Goal: Task Accomplishment & Management: Manage account settings

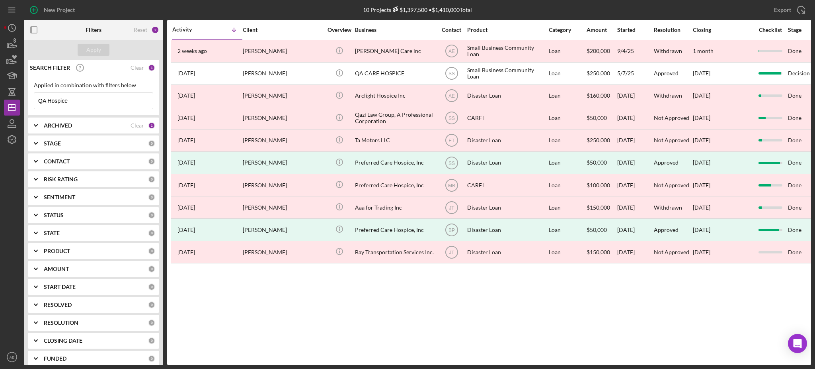
click at [80, 100] on input "QA Hospice" at bounding box center [93, 101] width 119 height 16
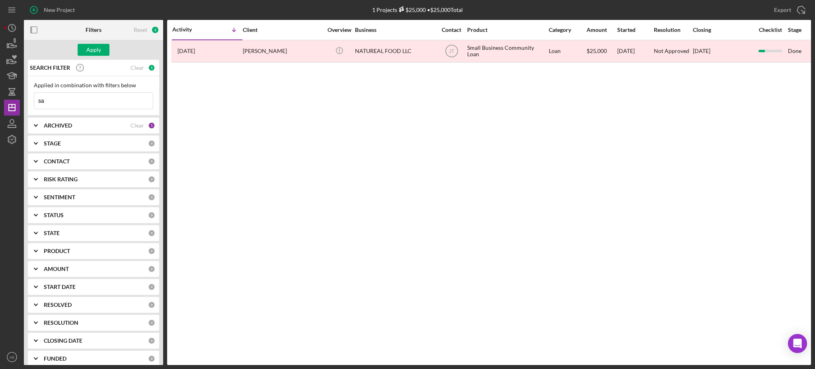
type input "s"
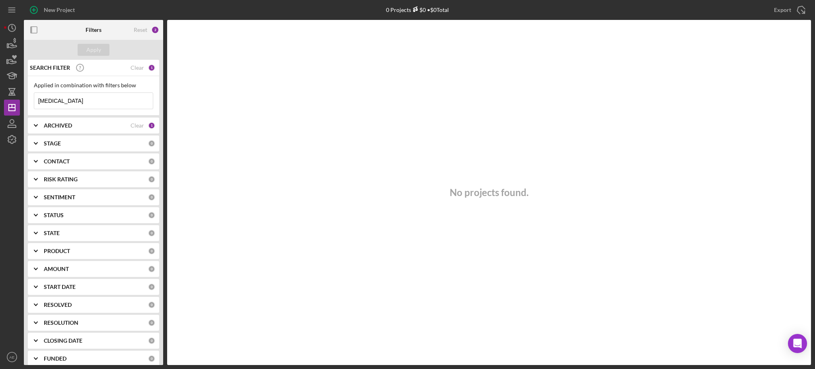
drag, startPoint x: 94, startPoint y: 105, endPoint x: 51, endPoint y: 102, distance: 42.3
click at [51, 102] on input "[MEDICAL_DATA]" at bounding box center [93, 101] width 119 height 16
type input "hydro"
click at [92, 131] on div "ARCHIVED Clear 1" at bounding box center [99, 125] width 111 height 16
click at [41, 171] on input "Archived" at bounding box center [38, 171] width 8 height 8
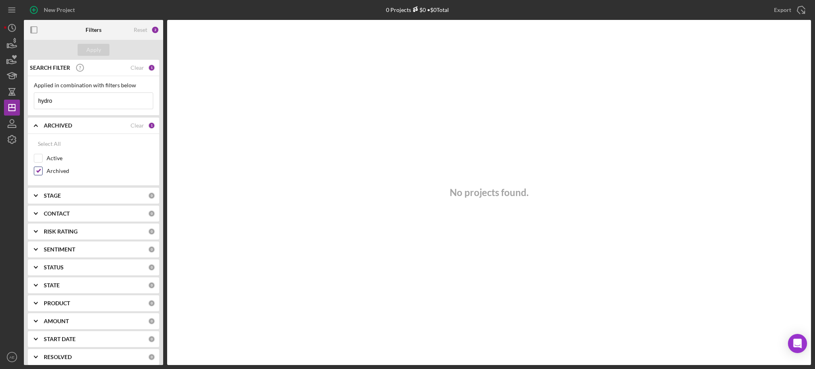
checkbox input "false"
click at [84, 50] on button "Apply" at bounding box center [94, 50] width 32 height 12
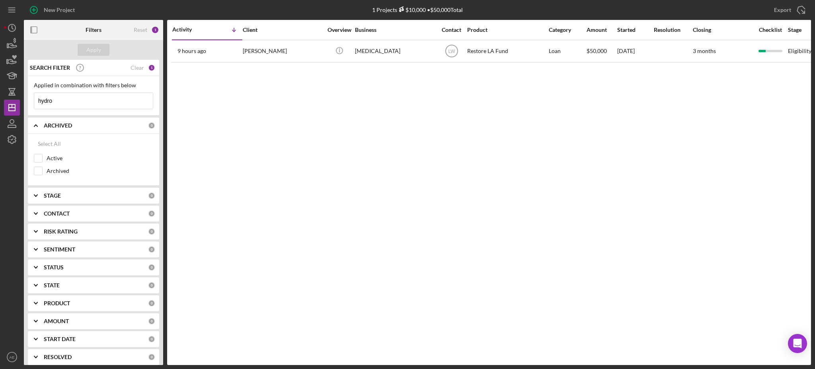
drag, startPoint x: 84, startPoint y: 98, endPoint x: 0, endPoint y: 97, distance: 84.4
click at [0, 97] on div "New Project 1 Projects $10,000 • $50,000 Total QA Hospice Export Icon/Export Fi…" at bounding box center [407, 184] width 815 height 369
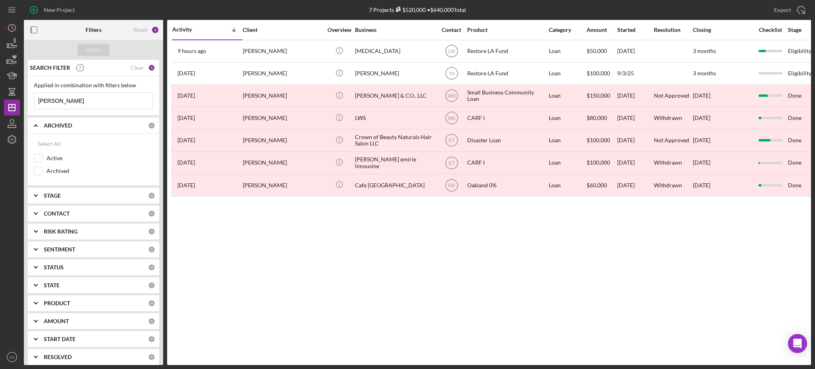
type input "[PERSON_NAME]"
click at [293, 35] on div "Client" at bounding box center [283, 29] width 80 height 19
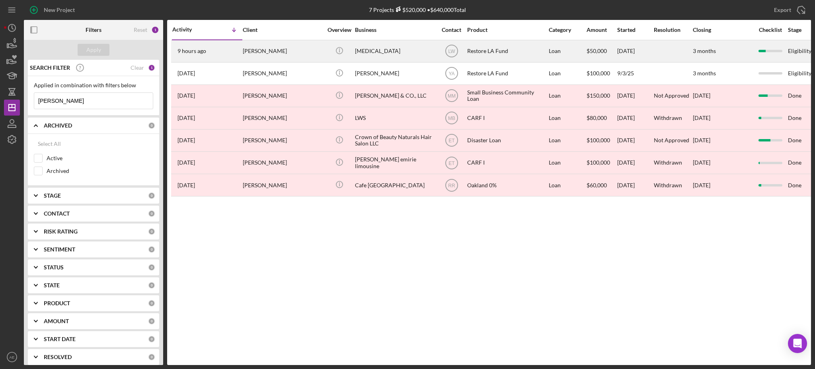
click at [291, 43] on div "[PERSON_NAME]" at bounding box center [283, 51] width 80 height 21
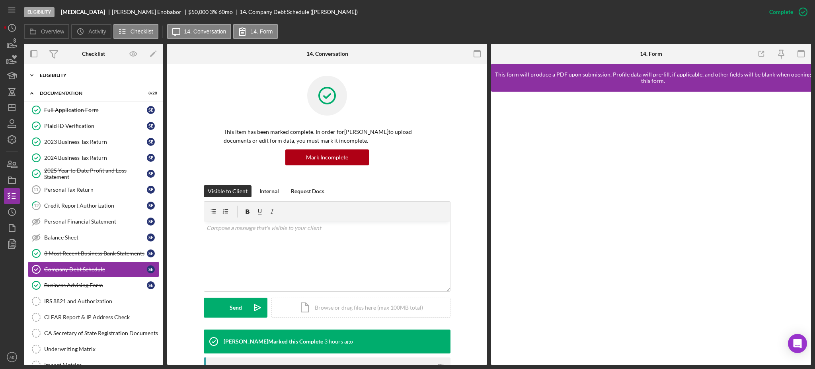
click at [81, 75] on div "Eligibility" at bounding box center [96, 75] width 113 height 5
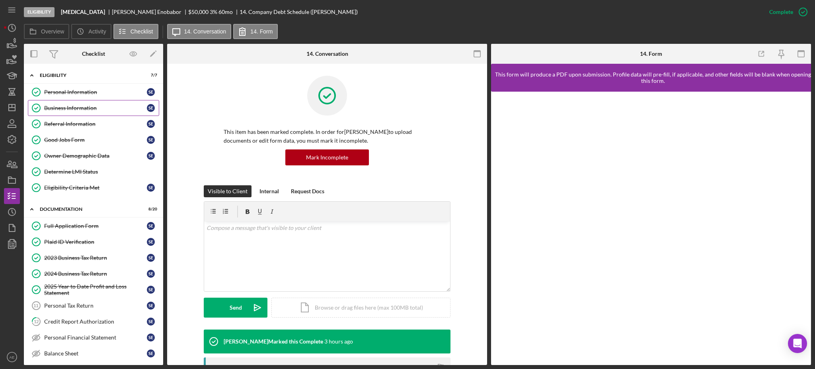
click at [86, 104] on link "Business Information Business Information S E" at bounding box center [93, 108] width 131 height 16
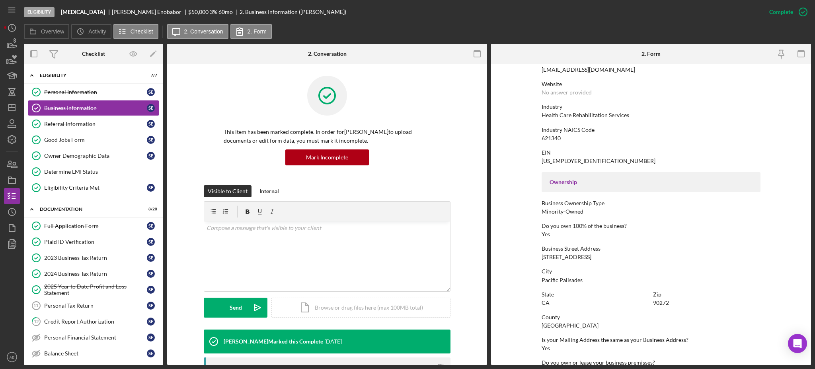
scroll to position [212, 0]
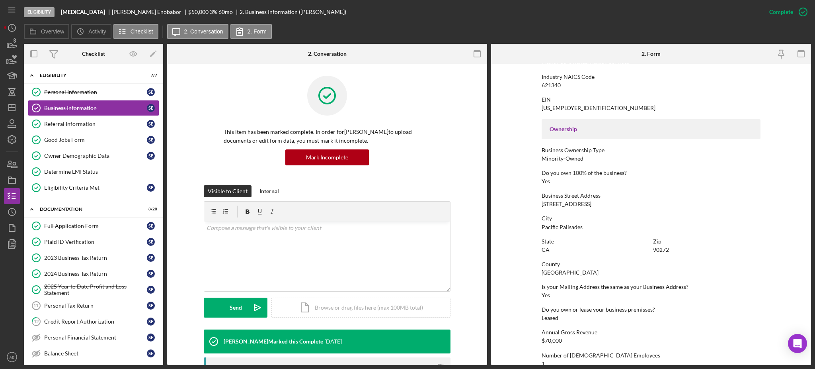
drag, startPoint x: 535, startPoint y: 205, endPoint x: 612, endPoint y: 202, distance: 76.5
click at [612, 202] on form "To edit this form you must mark this item incomplete Business Name [MEDICAL_DAT…" at bounding box center [651, 214] width 320 height 301
click at [83, 91] on div "Personal Information" at bounding box center [95, 92] width 103 height 6
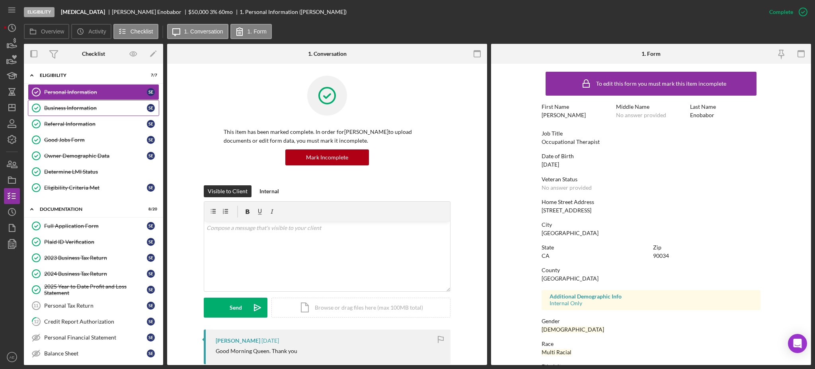
click at [96, 108] on div "Business Information" at bounding box center [95, 108] width 103 height 6
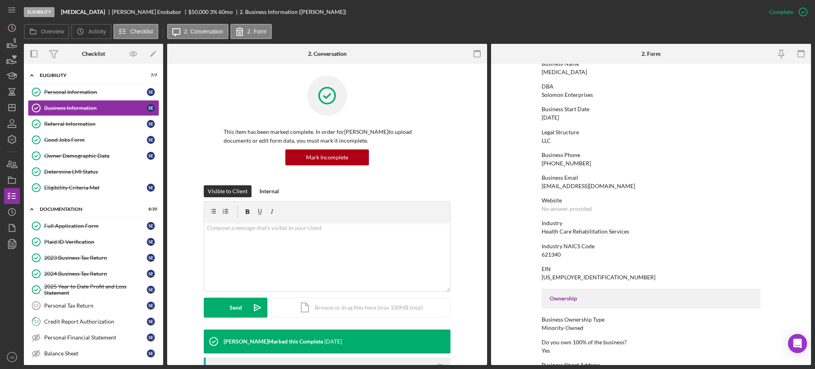
scroll to position [212, 0]
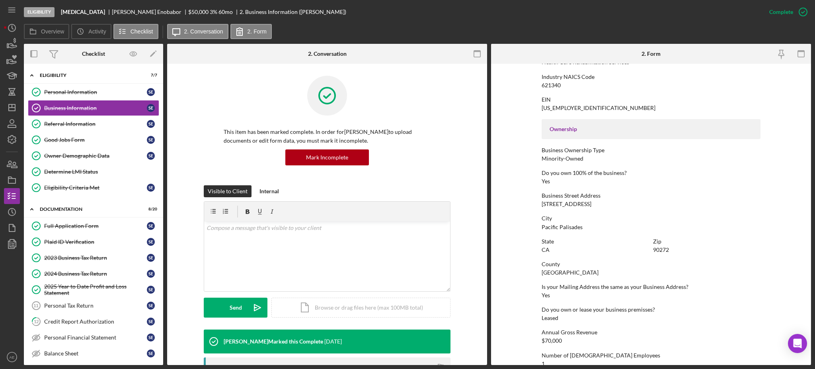
drag, startPoint x: 537, startPoint y: 206, endPoint x: 598, endPoint y: 206, distance: 60.9
click at [598, 206] on form "To edit this form you must mark this item incomplete Business Name [MEDICAL_DAT…" at bounding box center [651, 214] width 320 height 301
copy div "[STREET_ADDRESS]"
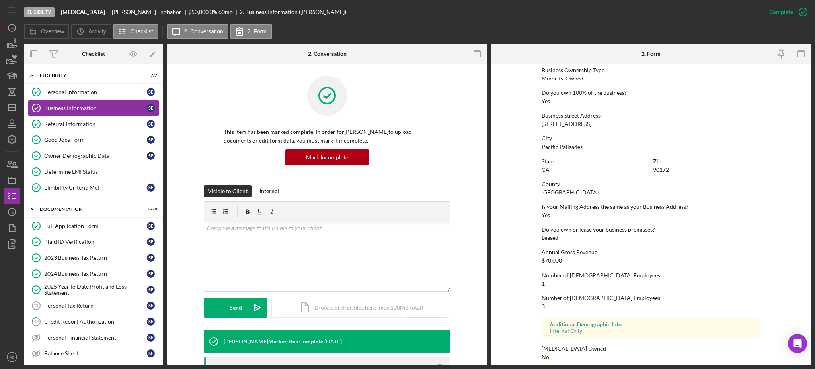
scroll to position [299, 0]
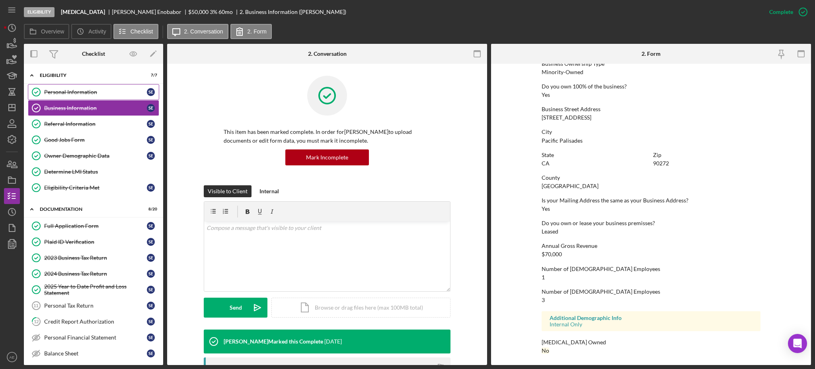
drag, startPoint x: 62, startPoint y: 93, endPoint x: 72, endPoint y: 96, distance: 9.9
click at [62, 93] on div "Personal Information" at bounding box center [95, 92] width 103 height 6
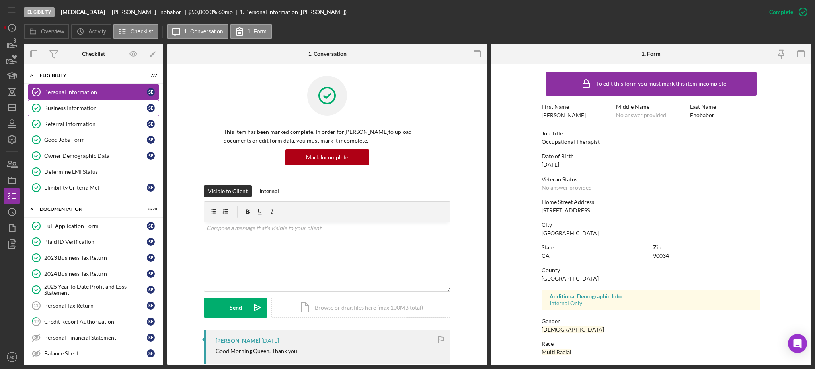
click at [61, 111] on div "Business Information" at bounding box center [95, 108] width 103 height 6
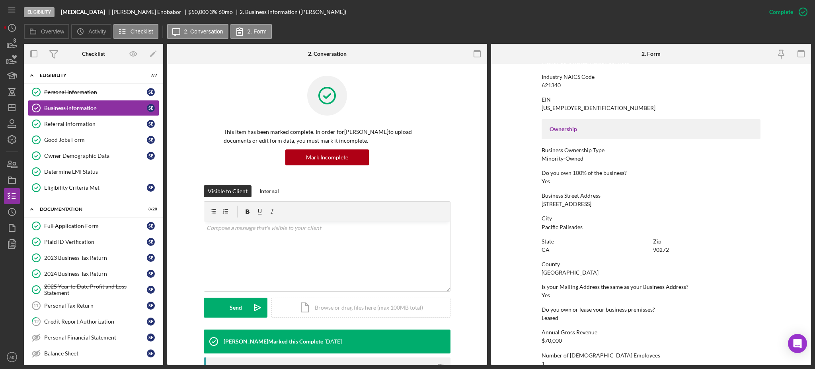
scroll to position [265, 0]
